Goal: Task Accomplishment & Management: Use online tool/utility

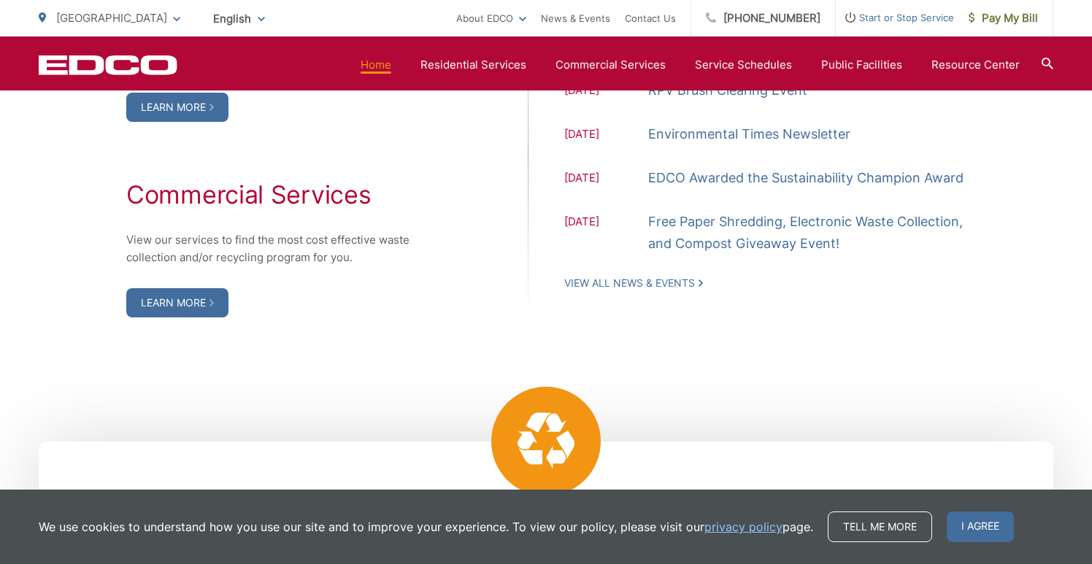
scroll to position [1569, 0]
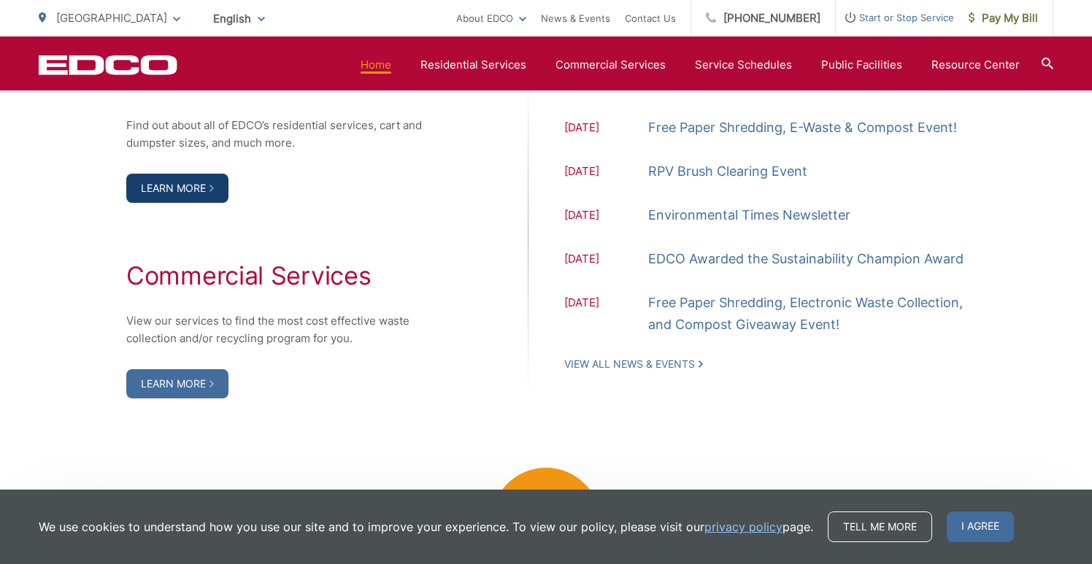
click at [180, 187] on link "Learn More" at bounding box center [177, 188] width 102 height 29
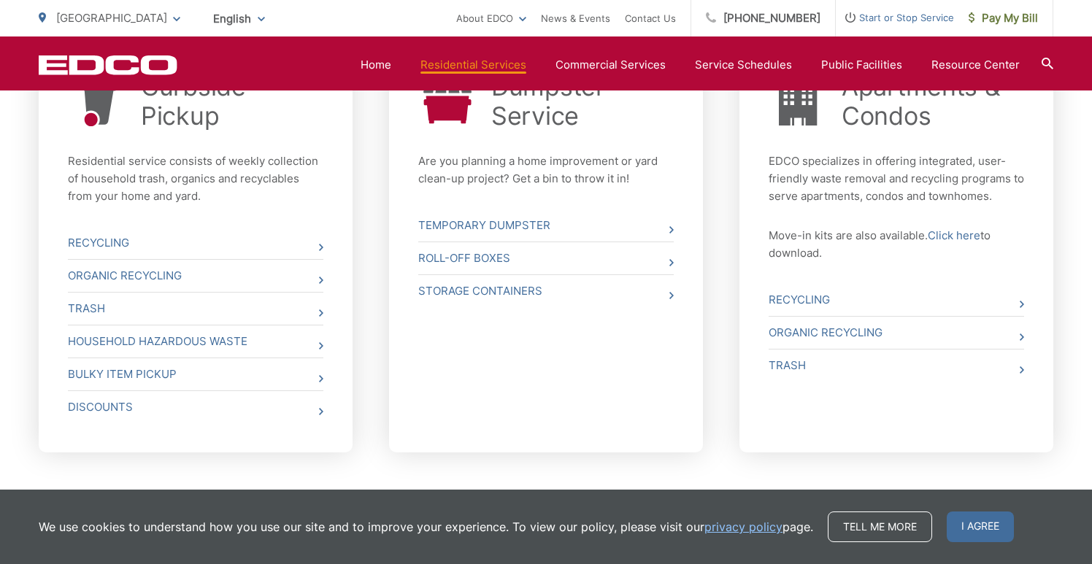
scroll to position [630, 0]
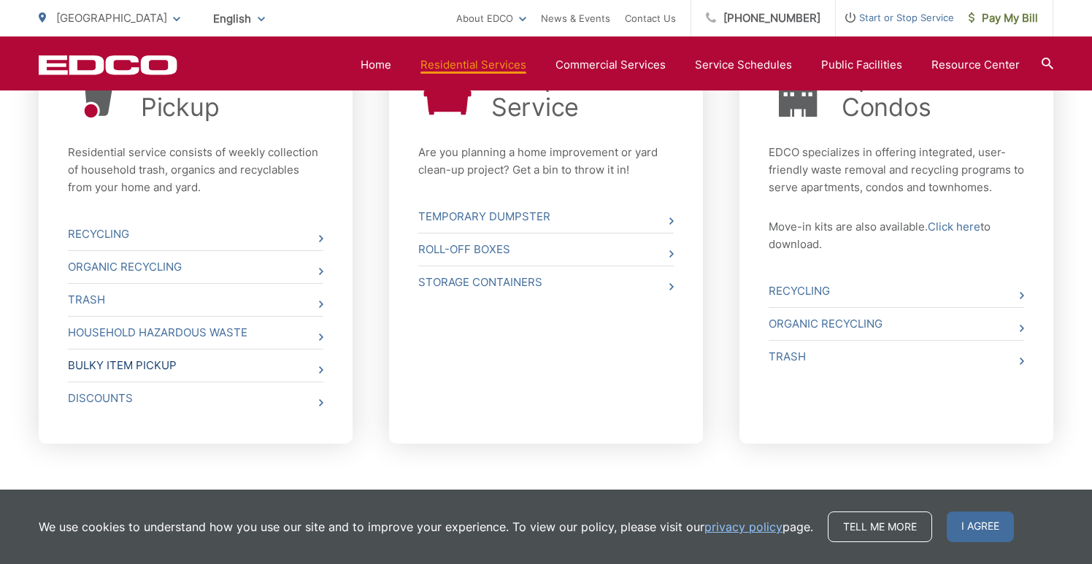
click at [146, 366] on link "Bulky Item Pickup" at bounding box center [195, 366] width 255 height 32
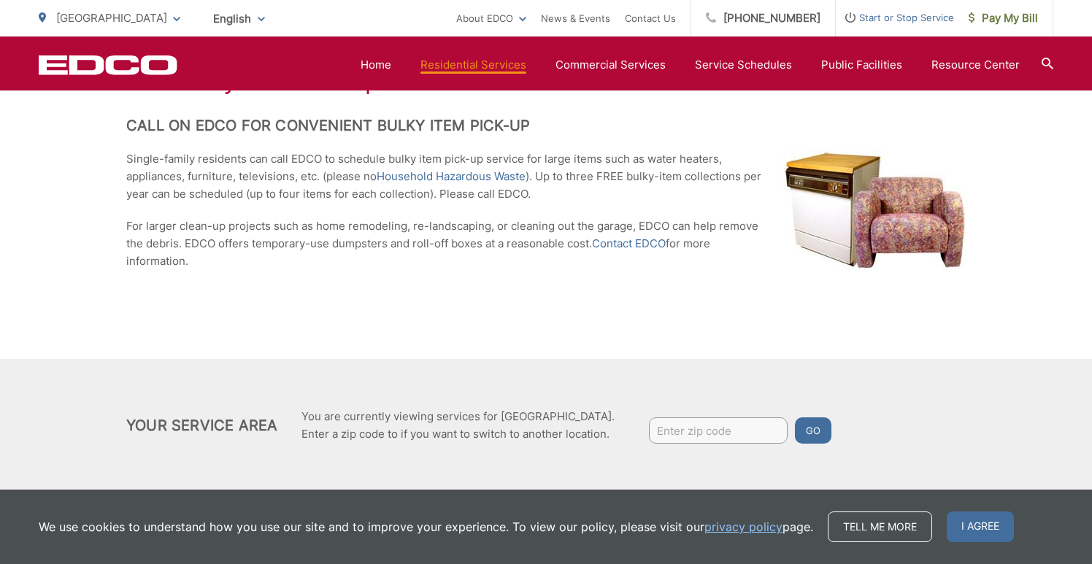
scroll to position [331, 0]
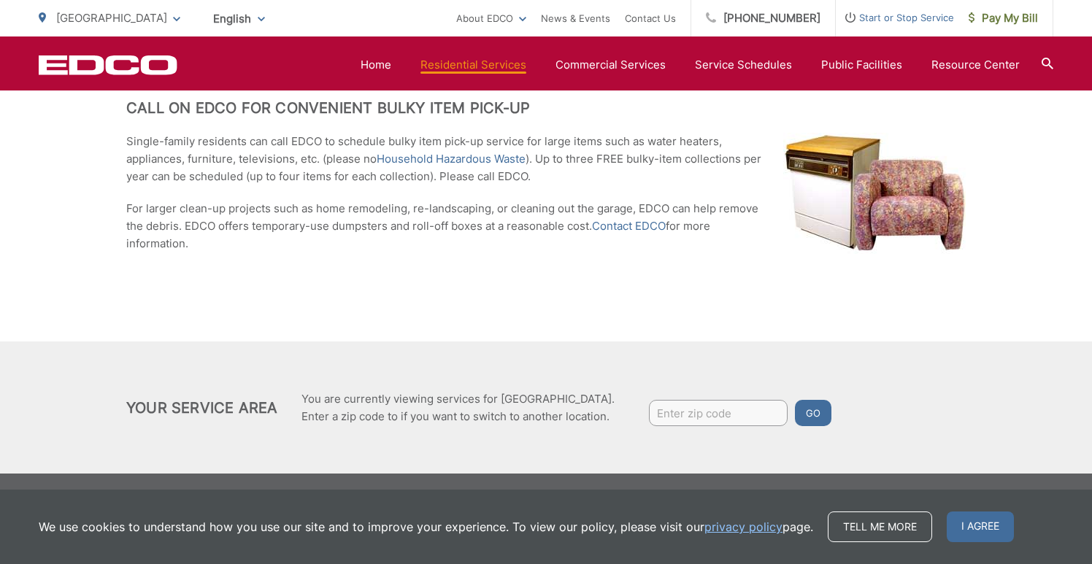
click at [682, 415] on input "Enter zip code" at bounding box center [718, 413] width 139 height 26
type input "90275"
click at [795, 400] on button "Go" at bounding box center [813, 413] width 36 height 26
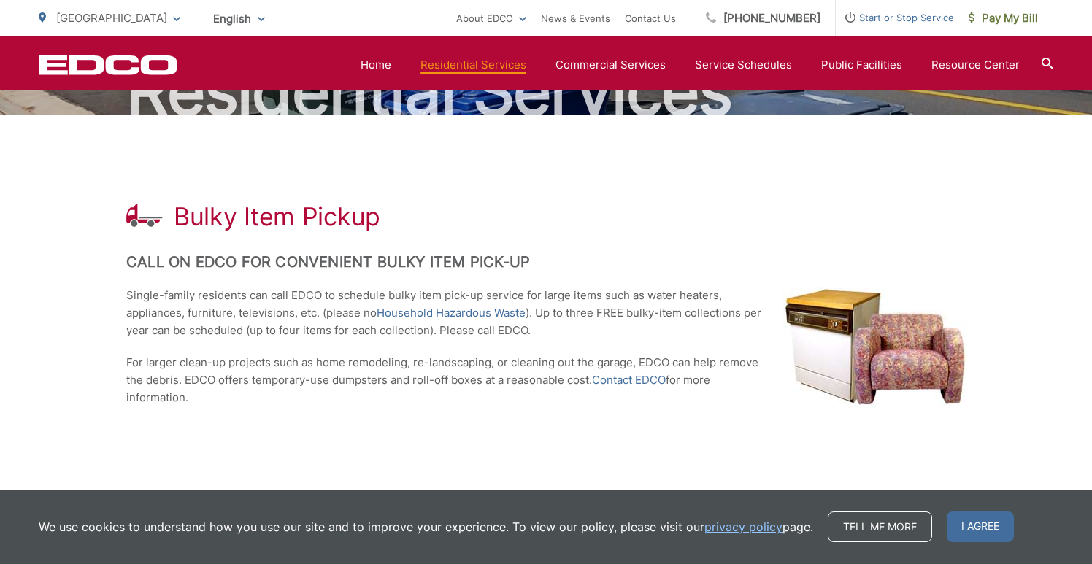
scroll to position [147, 0]
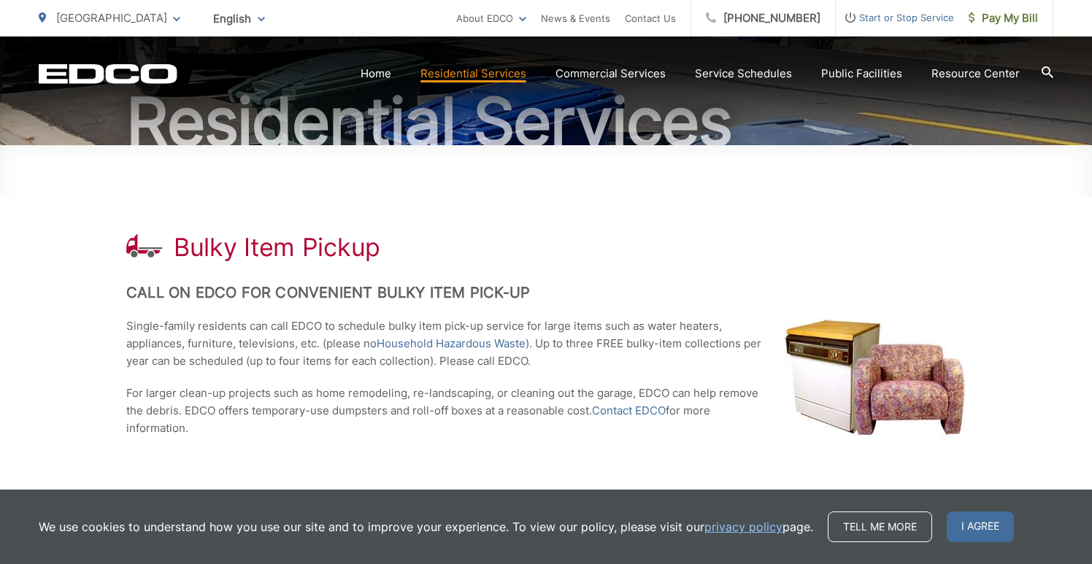
click at [1044, 74] on icon at bounding box center [1047, 72] width 12 height 12
